Goal: Task Accomplishment & Management: Manage account settings

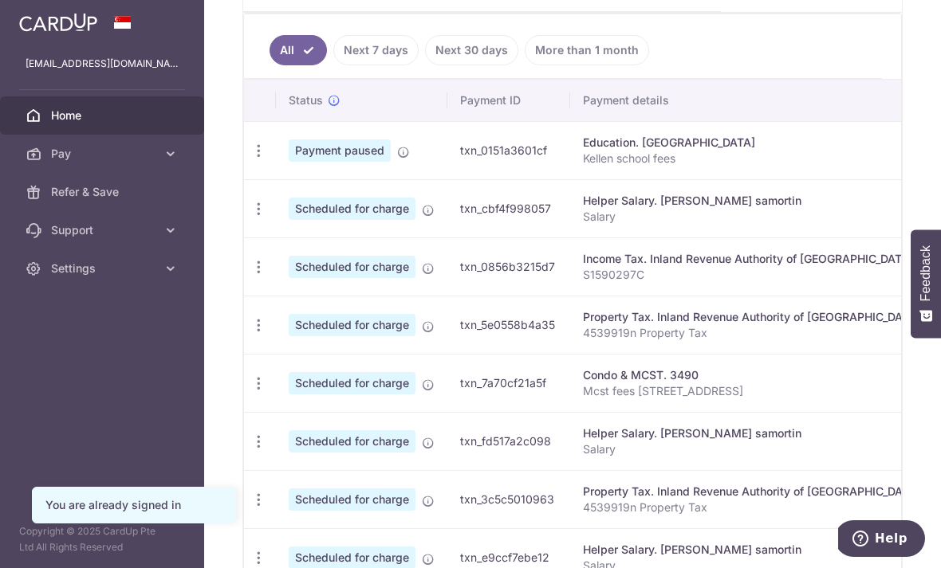
scroll to position [433, 0]
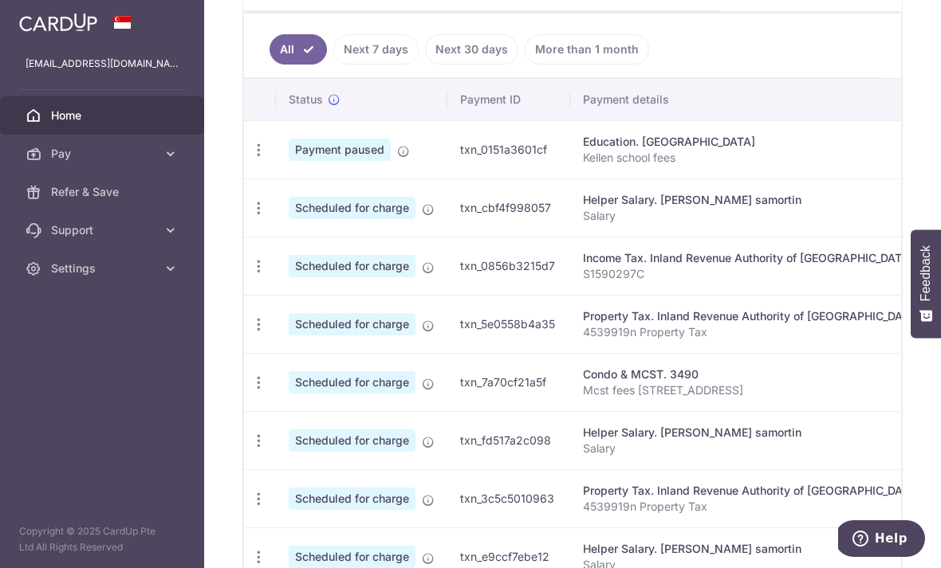
click at [250, 159] on icon "button" at bounding box center [258, 150] width 17 height 17
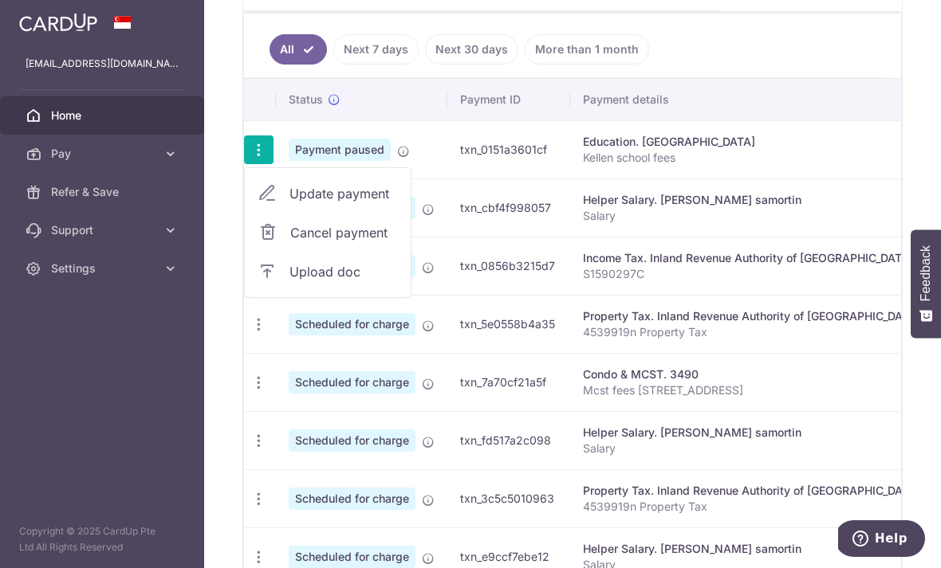
click at [289, 203] on span "Update payment" at bounding box center [343, 193] width 108 height 19
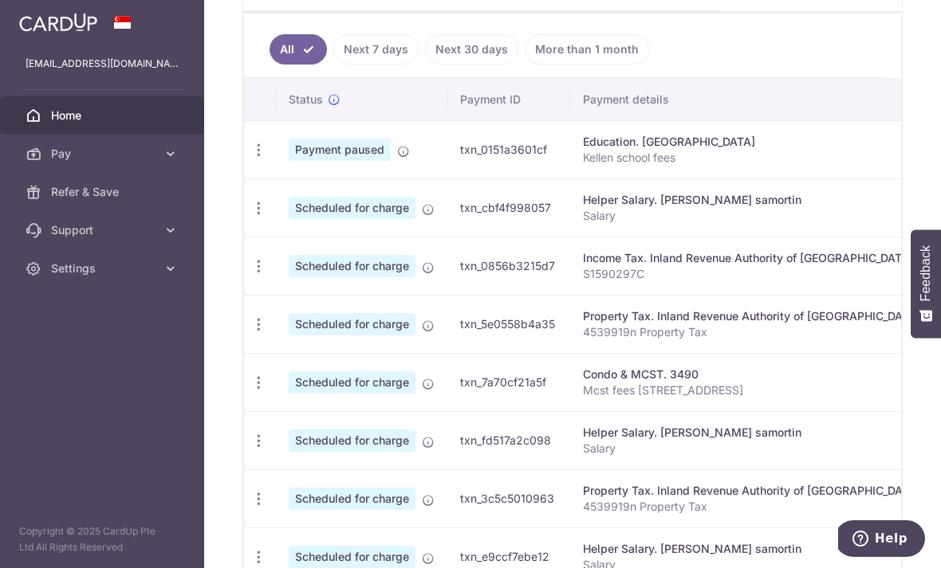
scroll to position [0, 0]
click at [250, 159] on icon "button" at bounding box center [258, 150] width 17 height 17
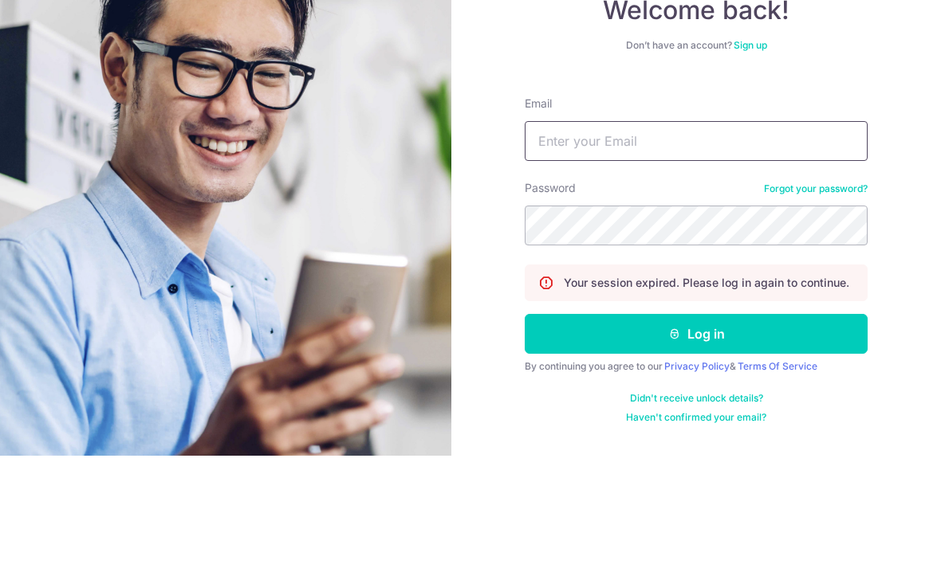
type input "Fsjy01@gmail.com"
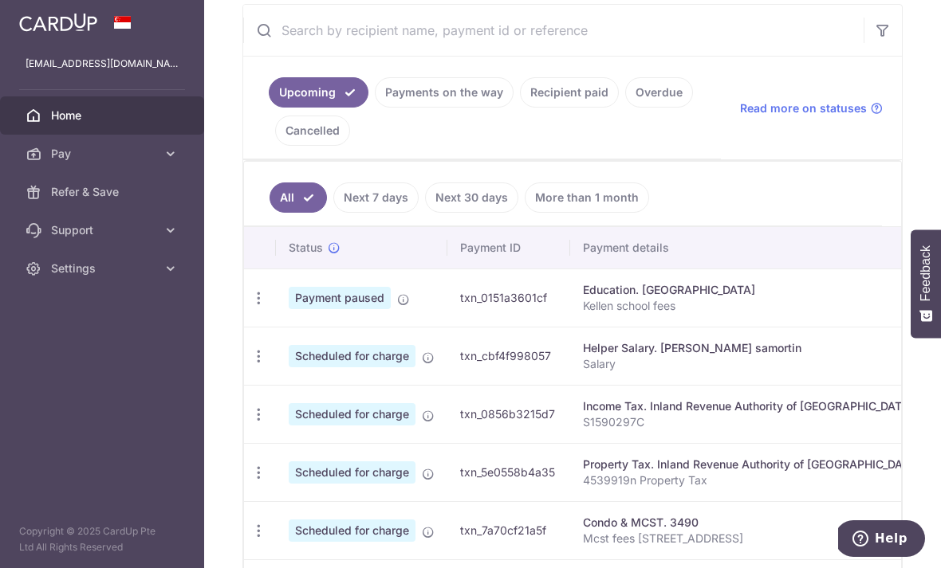
scroll to position [315, 0]
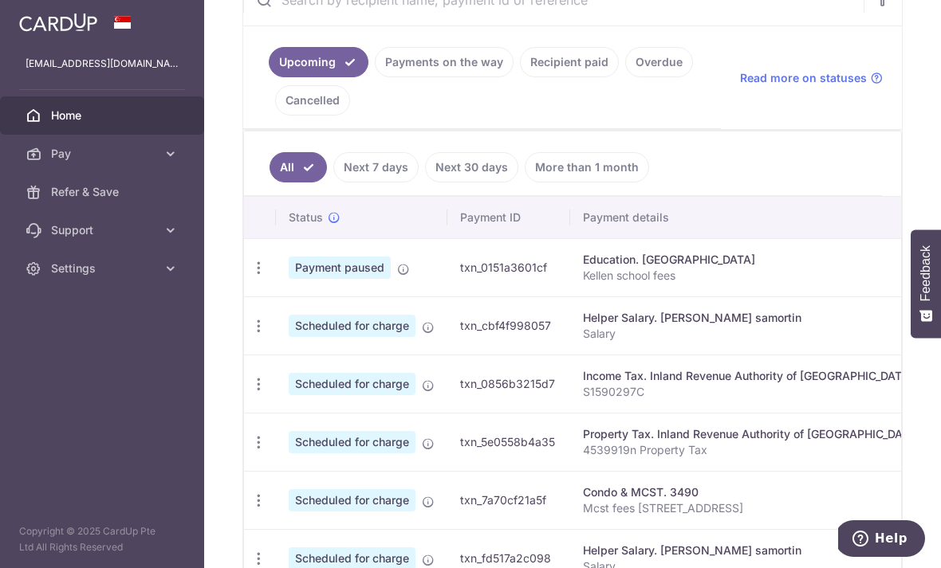
click at [250, 277] on icon "button" at bounding box center [258, 268] width 17 height 17
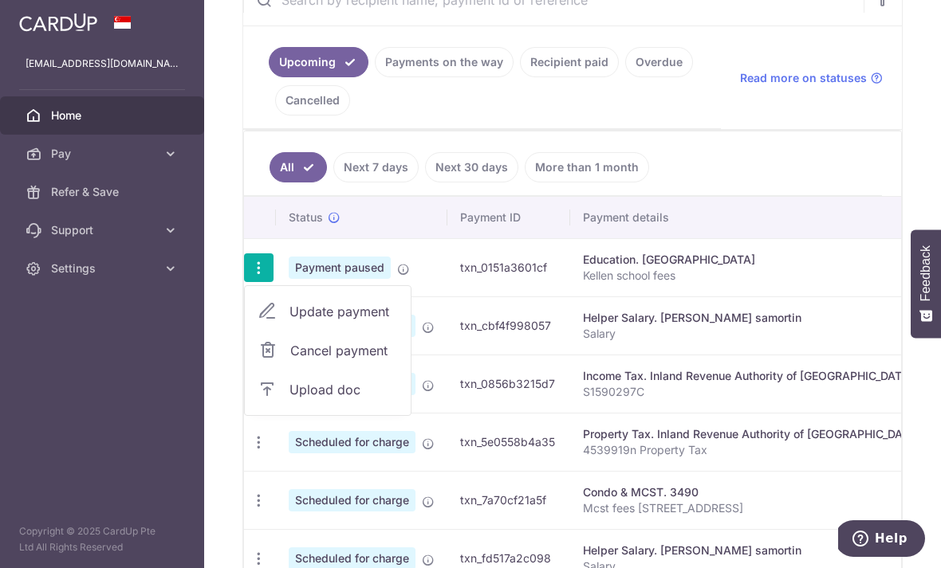
click at [289, 321] on span "Update payment" at bounding box center [343, 311] width 108 height 19
radio input "true"
type input "31,881.50"
type input "[DATE]"
type input "Kellen school fees"
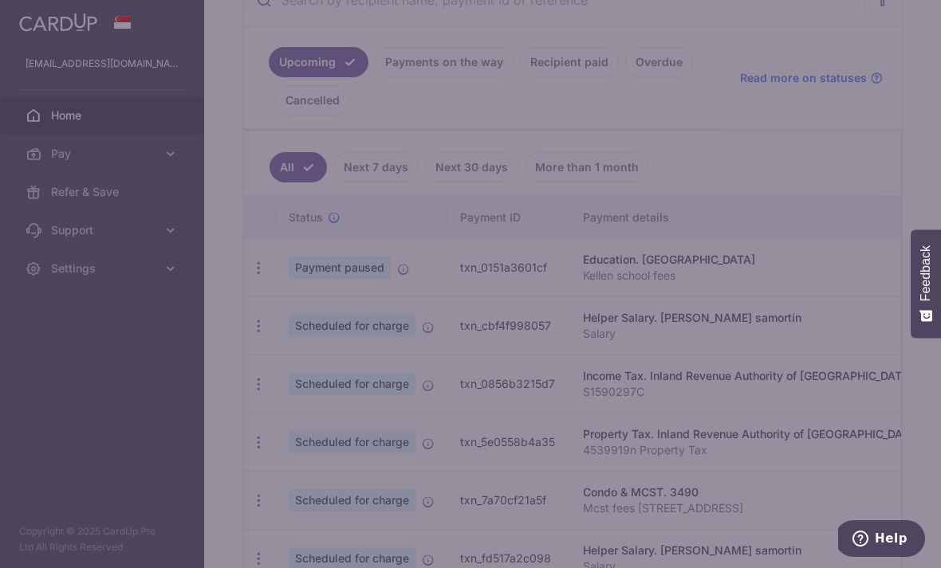
type input "175VIP25"
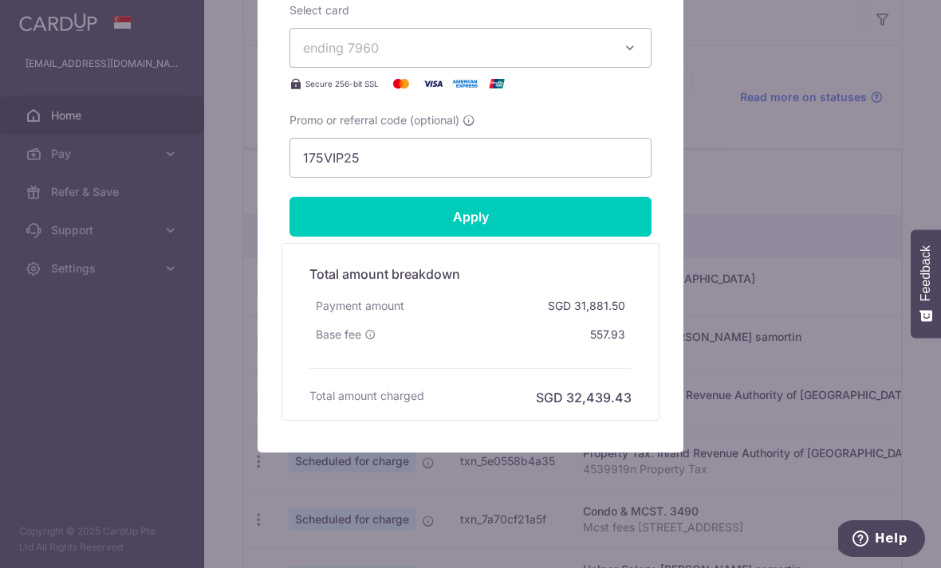
scroll to position [724, 0]
click at [808, 262] on div "Edit payment By clicking apply, you will make changes to all payments to Univer…" at bounding box center [470, 284] width 941 height 568
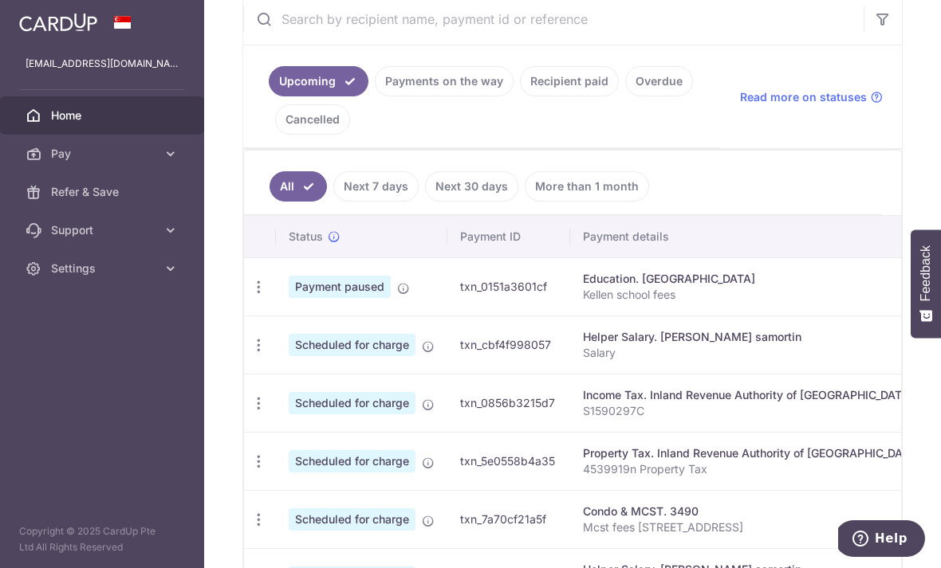
scroll to position [0, 0]
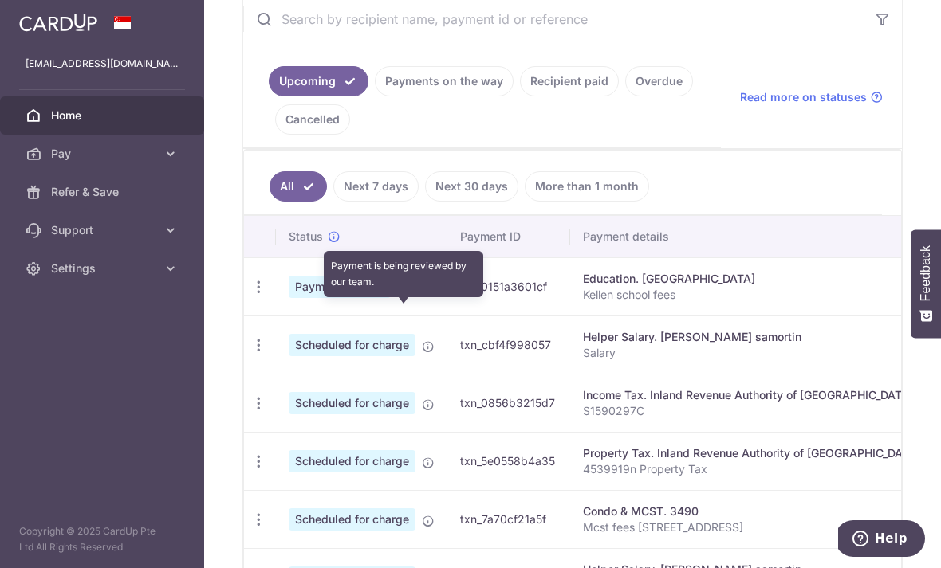
click at [397, 295] on icon at bounding box center [403, 288] width 13 height 13
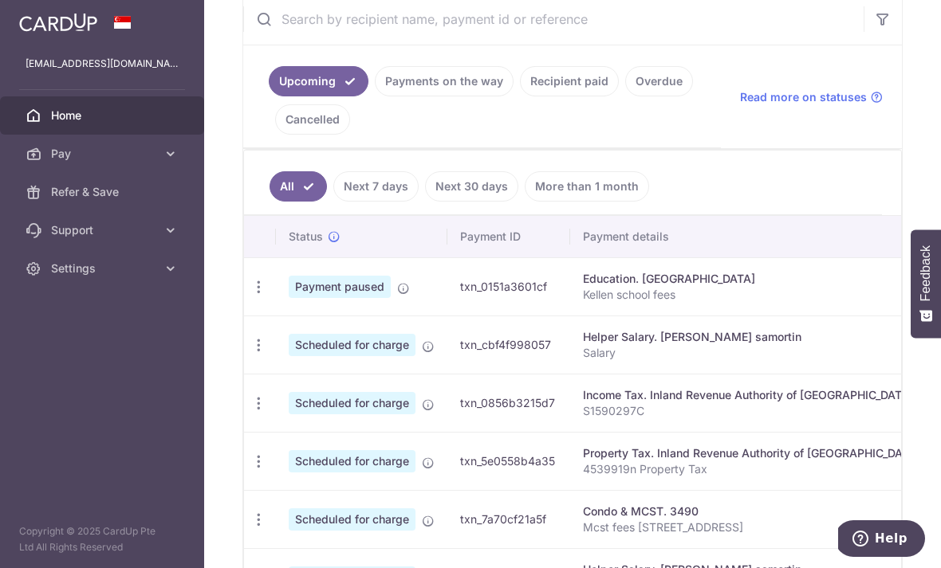
click at [250, 296] on icon "button" at bounding box center [258, 287] width 17 height 17
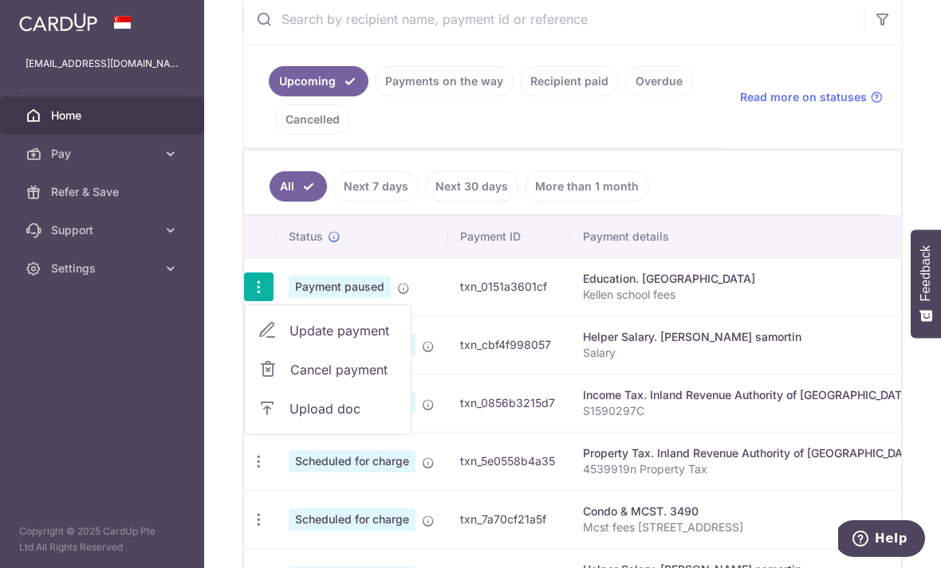
click at [289, 419] on span "Upload doc" at bounding box center [343, 408] width 108 height 19
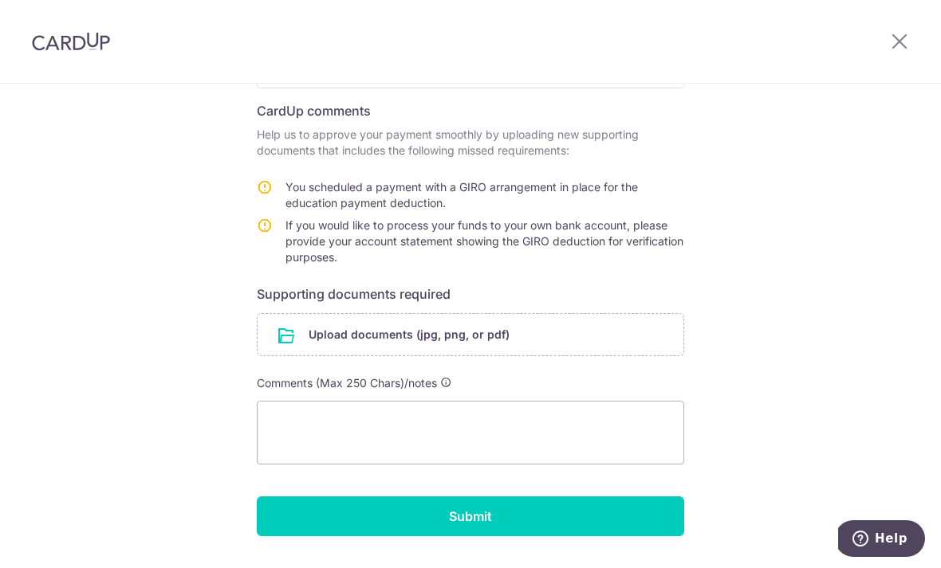
scroll to position [225, 0]
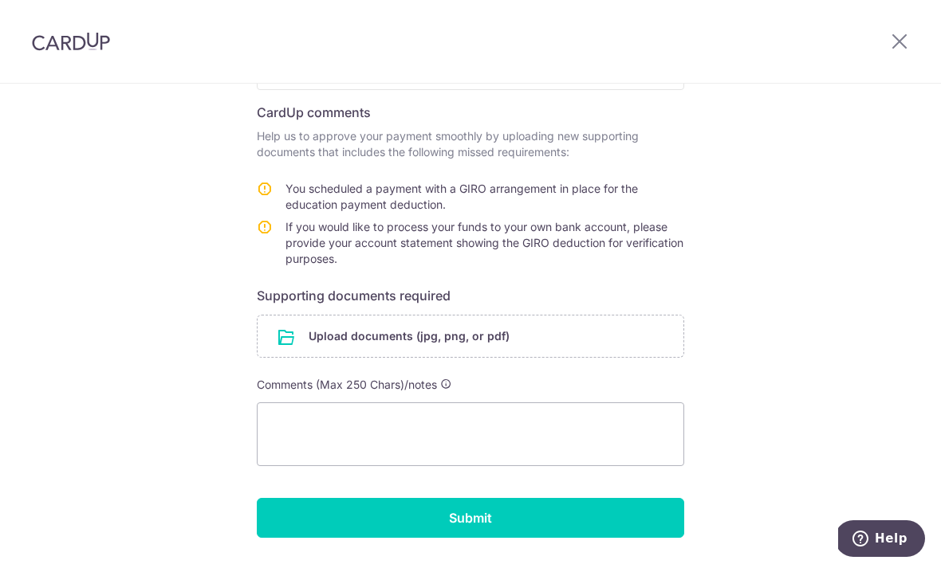
click at [290, 345] on input "file" at bounding box center [471, 336] width 426 height 41
click at [283, 344] on input "file" at bounding box center [471, 336] width 426 height 41
click at [292, 349] on input "file" at bounding box center [471, 336] width 426 height 41
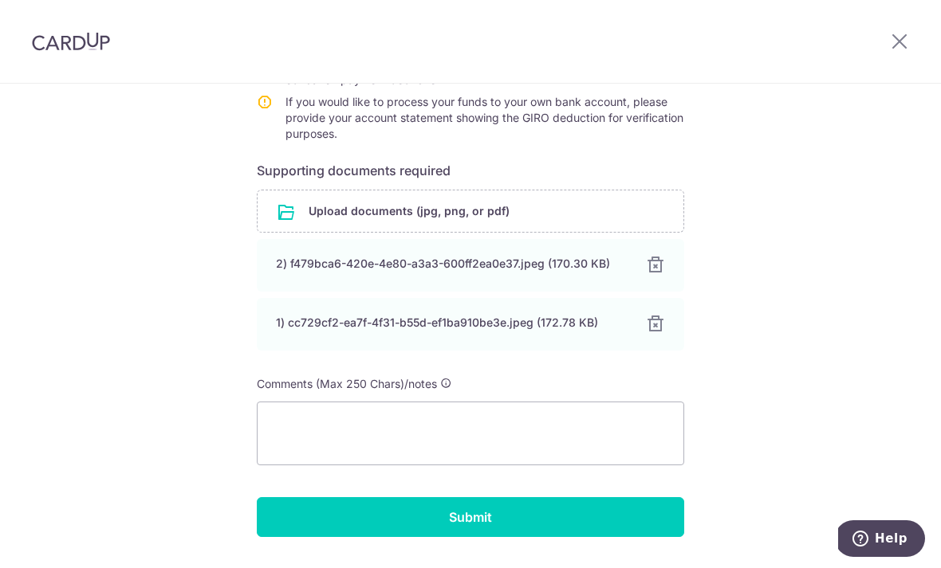
scroll to position [349, 0]
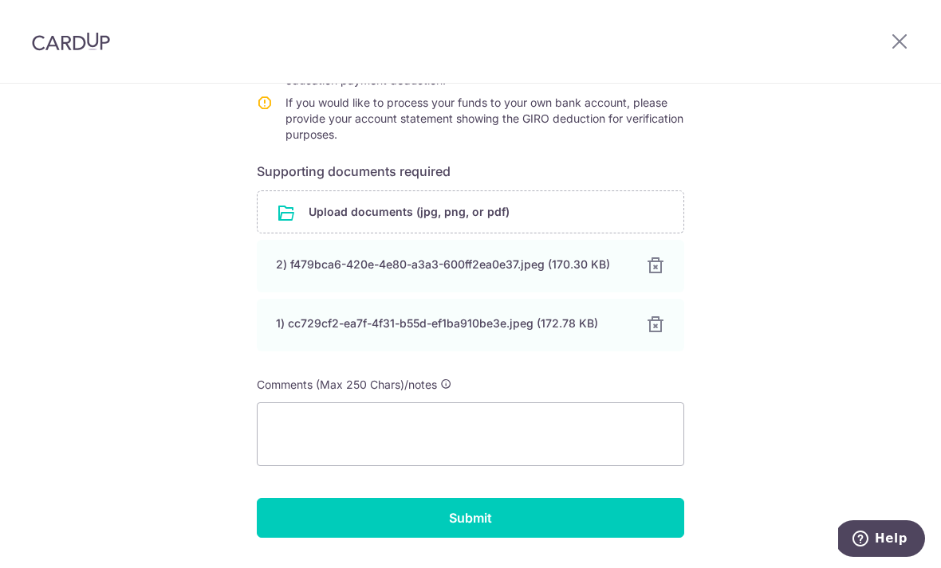
click at [537, 521] on input "Submit" at bounding box center [470, 518] width 427 height 40
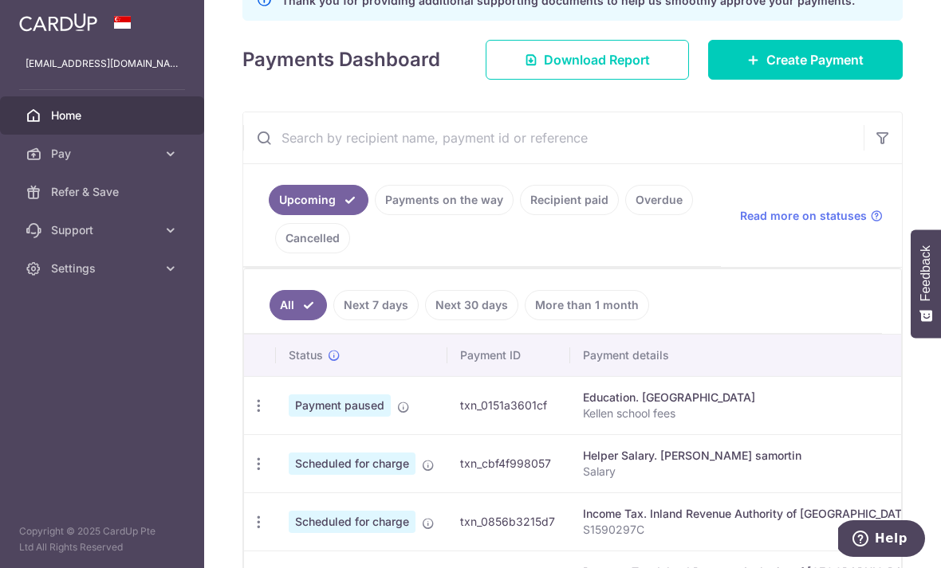
scroll to position [250, 0]
